Goal: Information Seeking & Learning: Learn about a topic

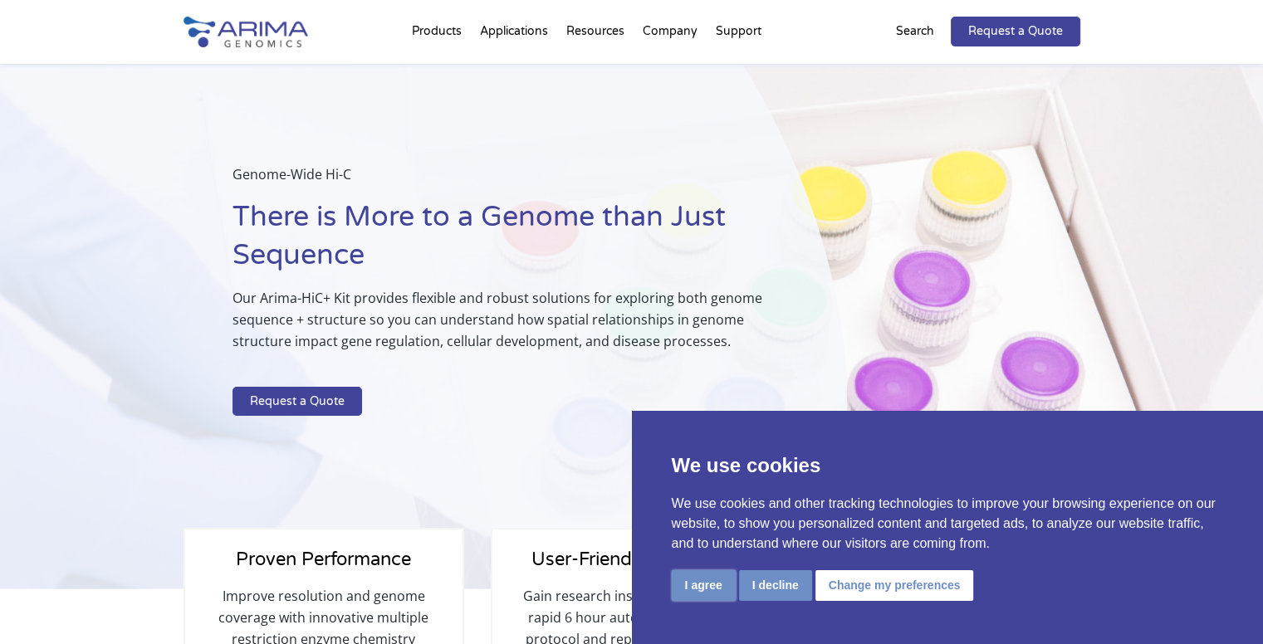
click at [697, 593] on button "I agree" at bounding box center [704, 585] width 64 height 31
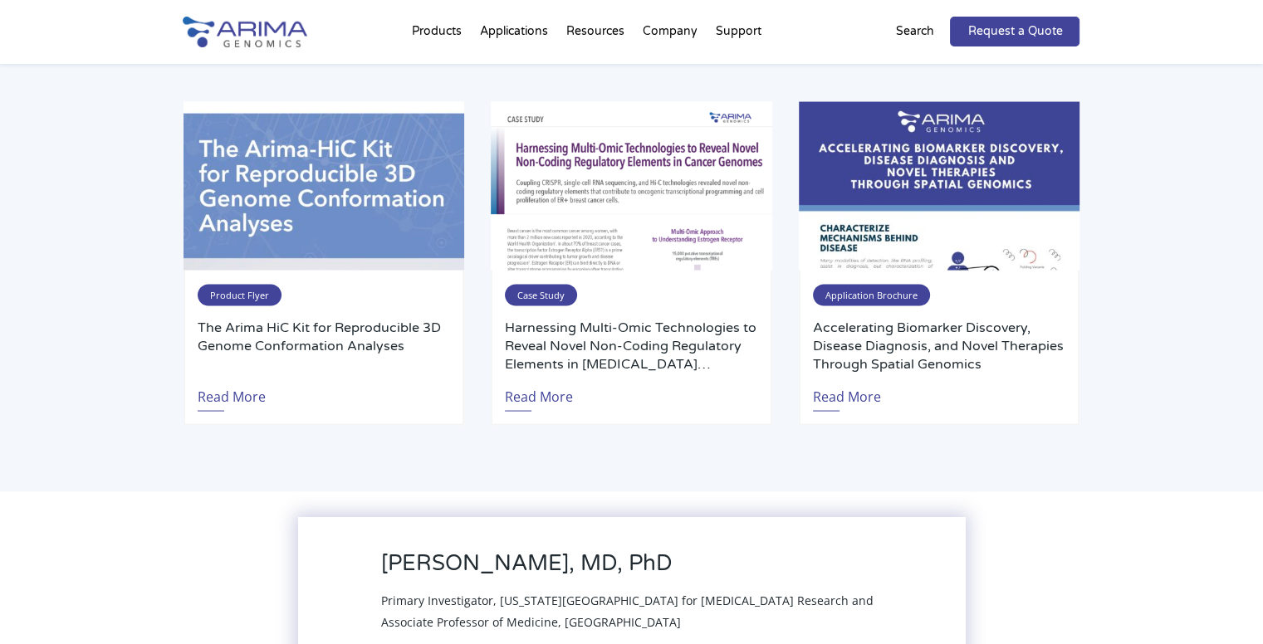
scroll to position [3265, 0]
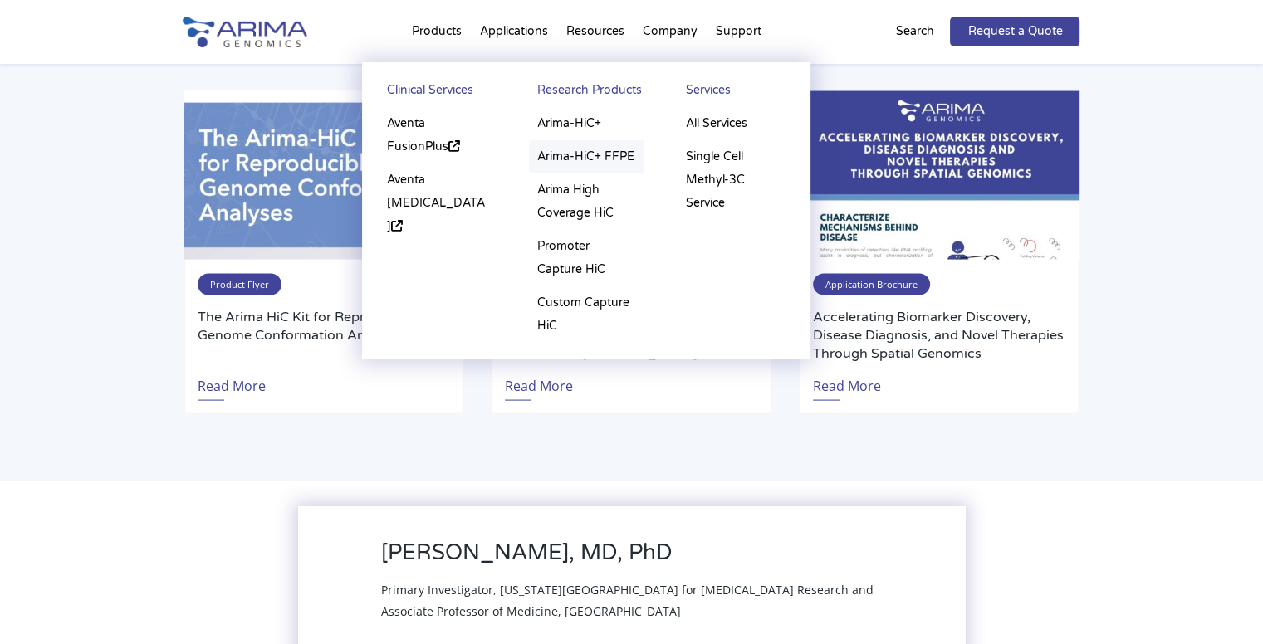
click at [604, 152] on link "Arima-HiC+ FFPE" at bounding box center [586, 156] width 115 height 33
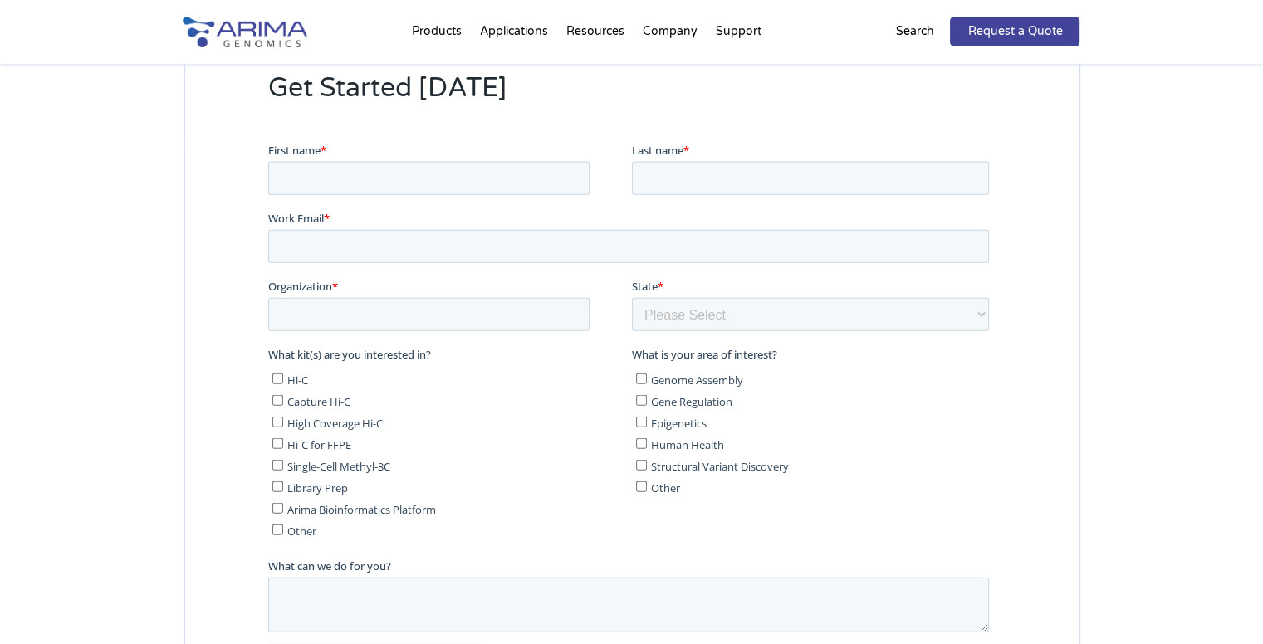
scroll to position [3590, 0]
